Goal: Task Accomplishment & Management: Manage account settings

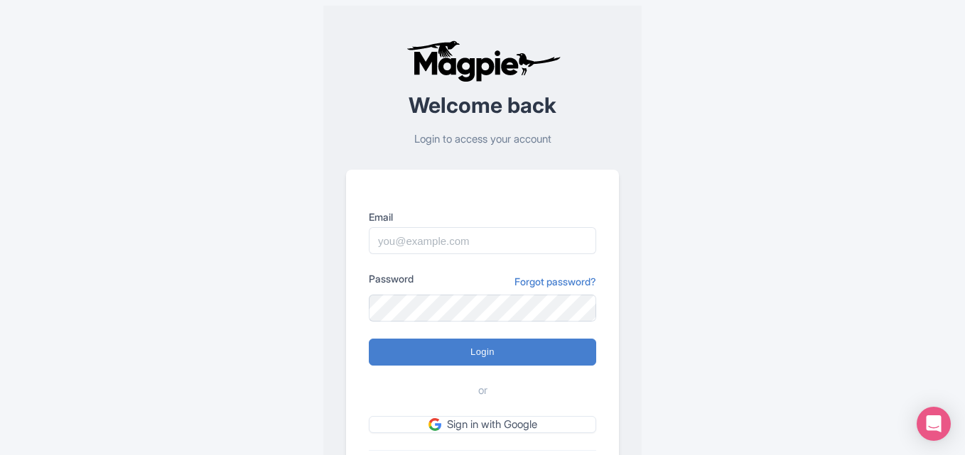
scroll to position [99, 0]
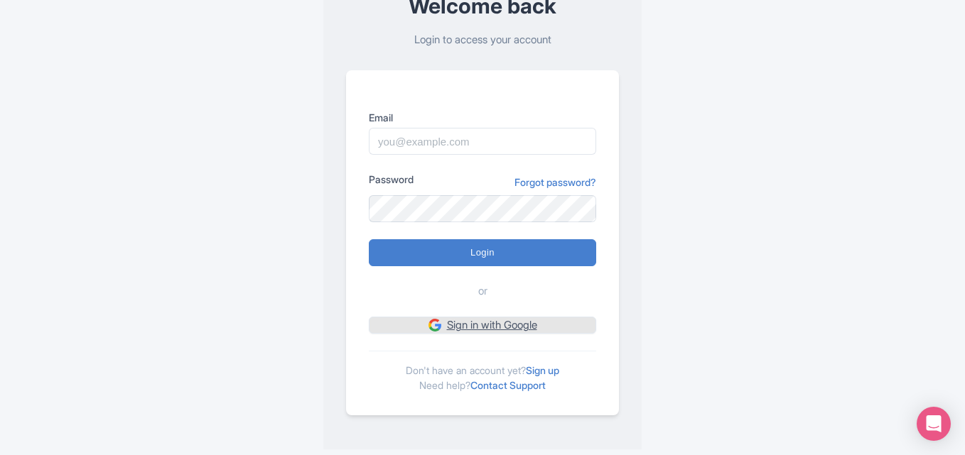
click at [498, 326] on link "Sign in with Google" at bounding box center [482, 326] width 227 height 18
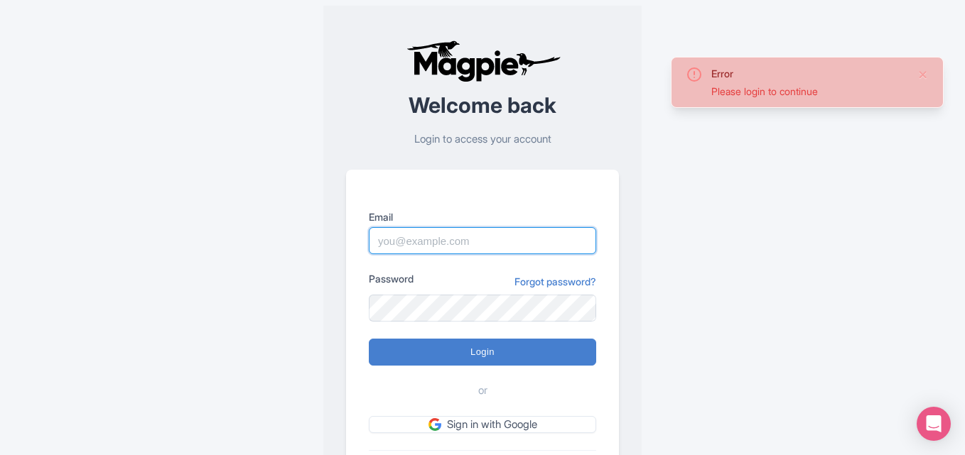
click at [433, 248] on input "Email" at bounding box center [482, 240] width 227 height 27
click at [452, 242] on input "reddyanna976" at bounding box center [482, 240] width 227 height 27
type input "[EMAIL_ADDRESS][DOMAIN_NAME]"
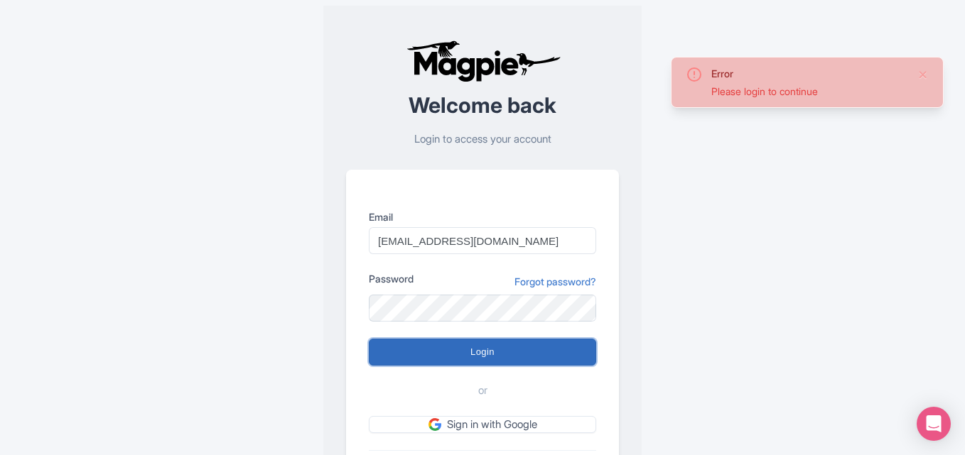
click at [500, 351] on input "Login" at bounding box center [482, 352] width 227 height 27
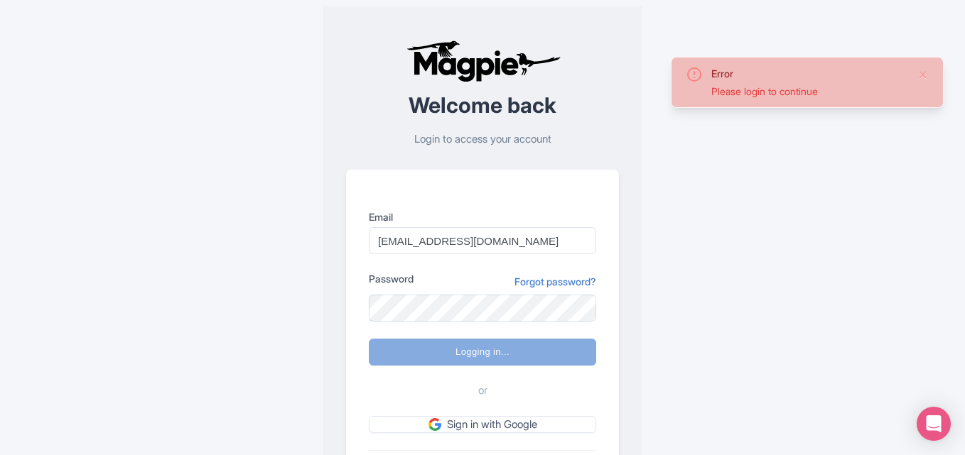
type input "Logging in..."
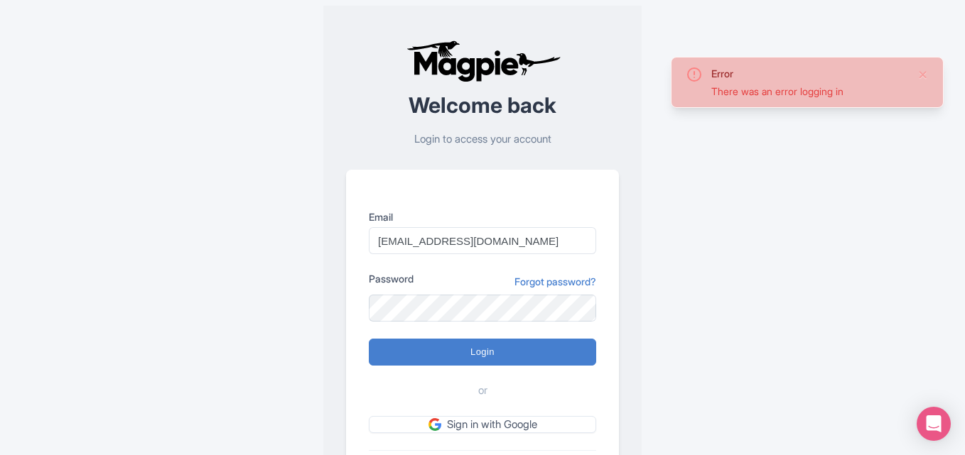
scroll to position [99, 0]
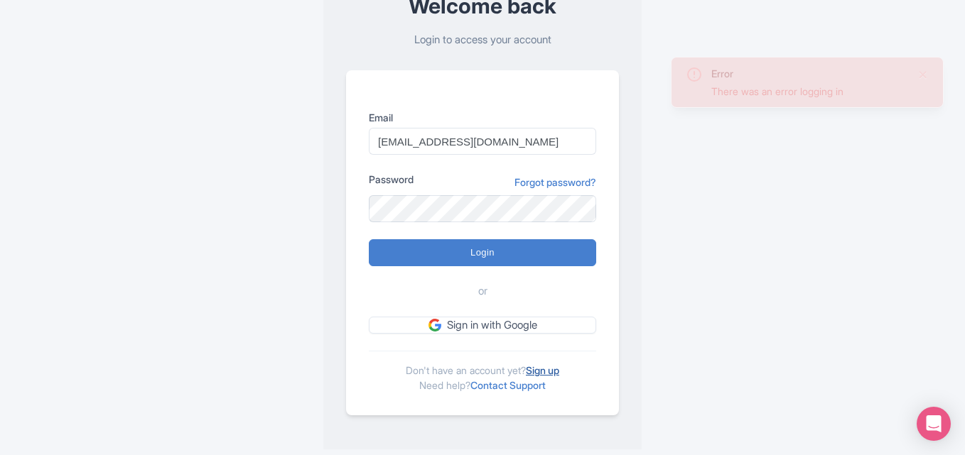
click at [556, 371] on link "Sign up" at bounding box center [542, 370] width 33 height 12
